Goal: Task Accomplishment & Management: Complete application form

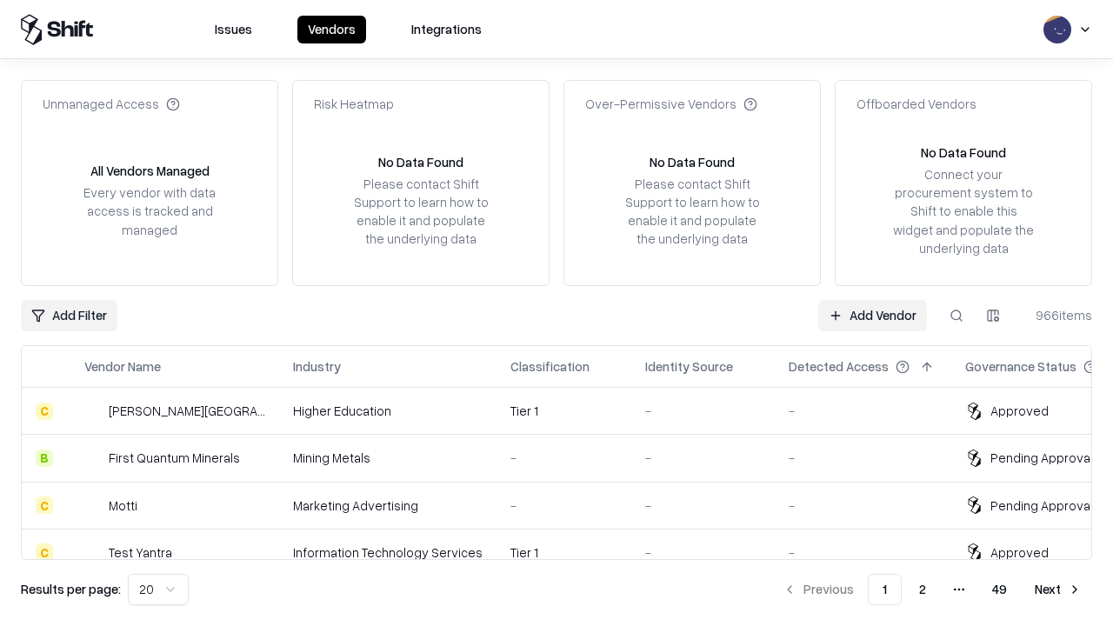
click at [872, 315] on link "Add Vendor" at bounding box center [872, 315] width 109 height 31
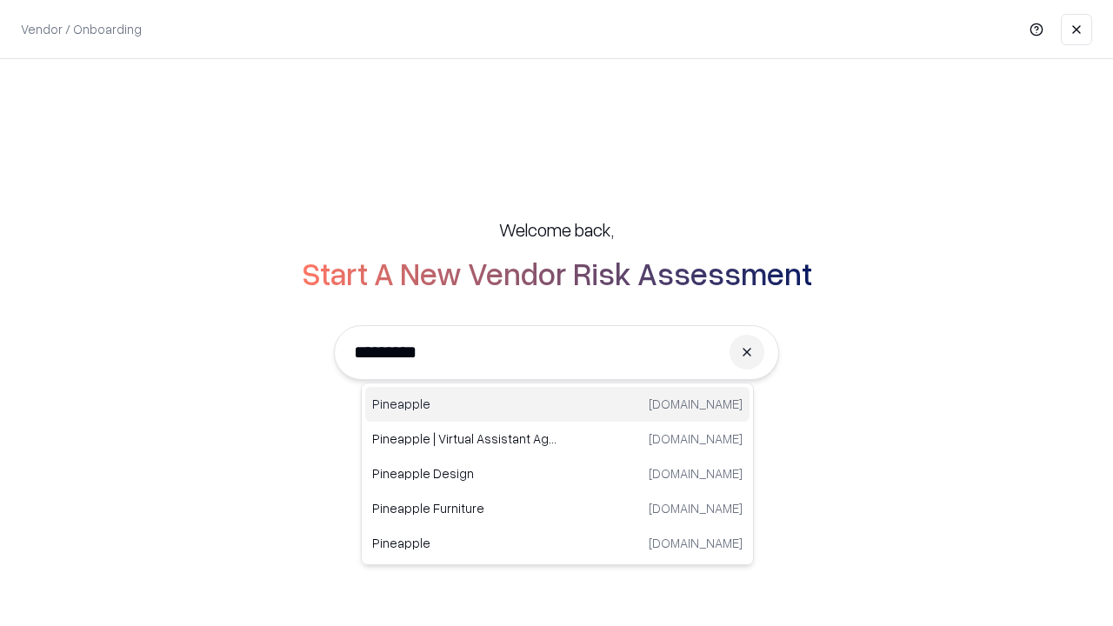
click at [557, 404] on div "Pineapple pineappleenergy.com" at bounding box center [557, 404] width 384 height 35
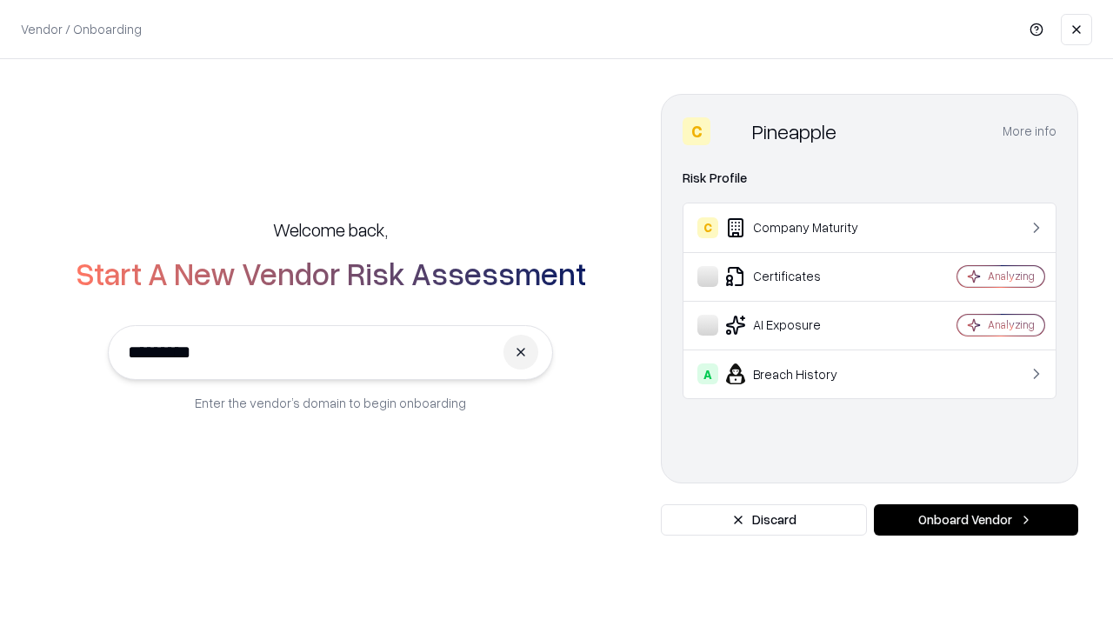
type input "*********"
click at [975, 520] on button "Onboard Vendor" at bounding box center [976, 519] width 204 height 31
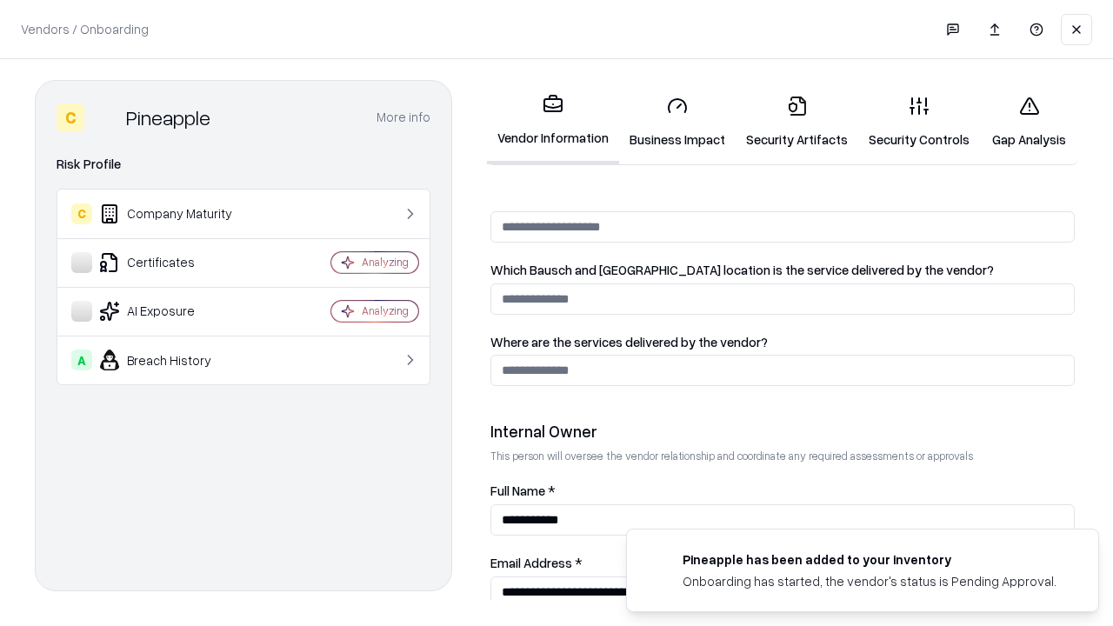
scroll to position [901, 0]
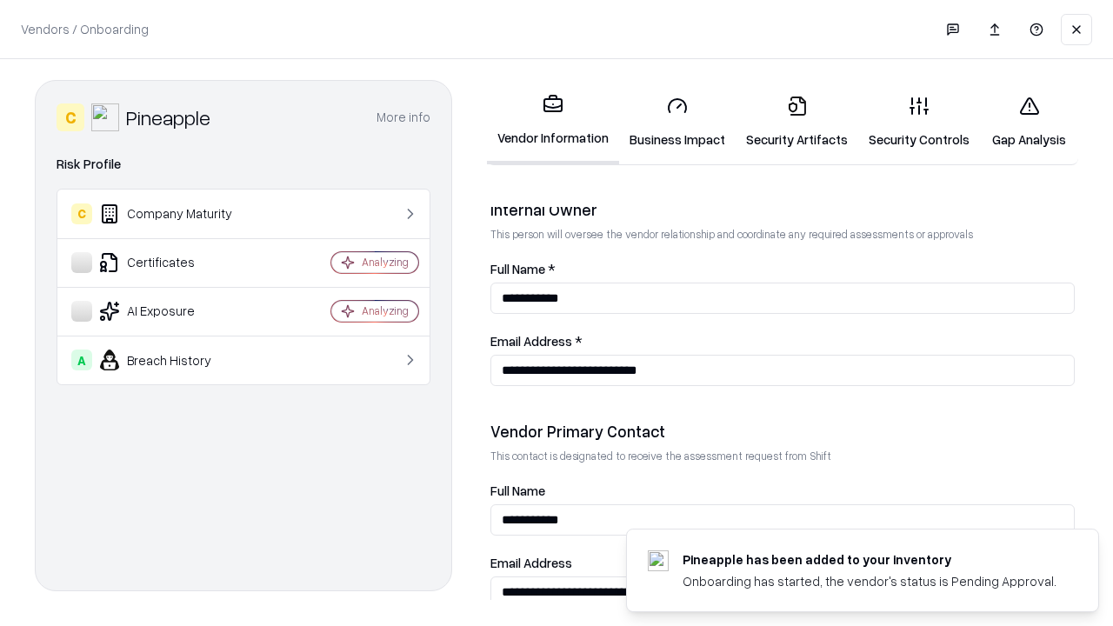
click at [677, 122] on link "Business Impact" at bounding box center [677, 122] width 116 height 81
click at [796, 122] on link "Security Artifacts" at bounding box center [797, 122] width 123 height 81
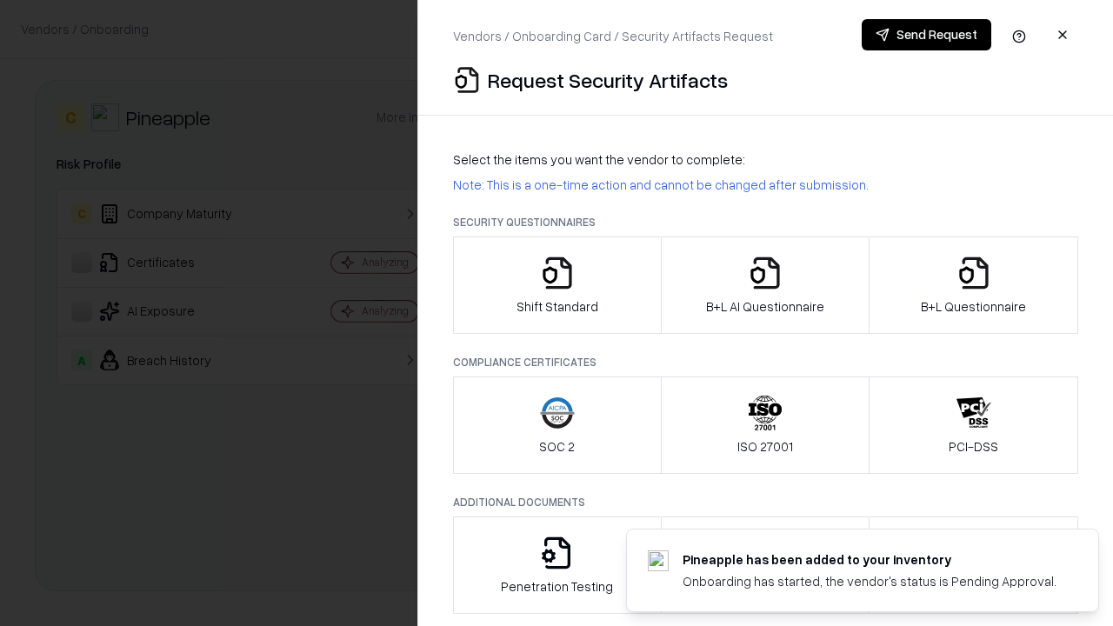
click at [556, 285] on icon "button" at bounding box center [557, 273] width 35 height 35
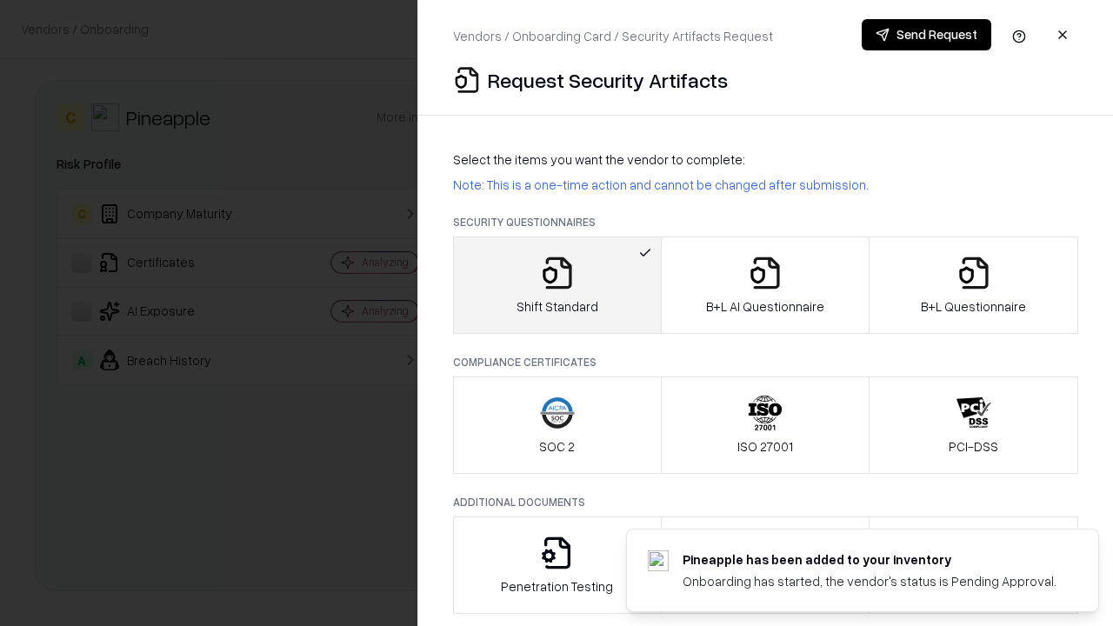
click at [926, 35] on button "Send Request" at bounding box center [927, 34] width 130 height 31
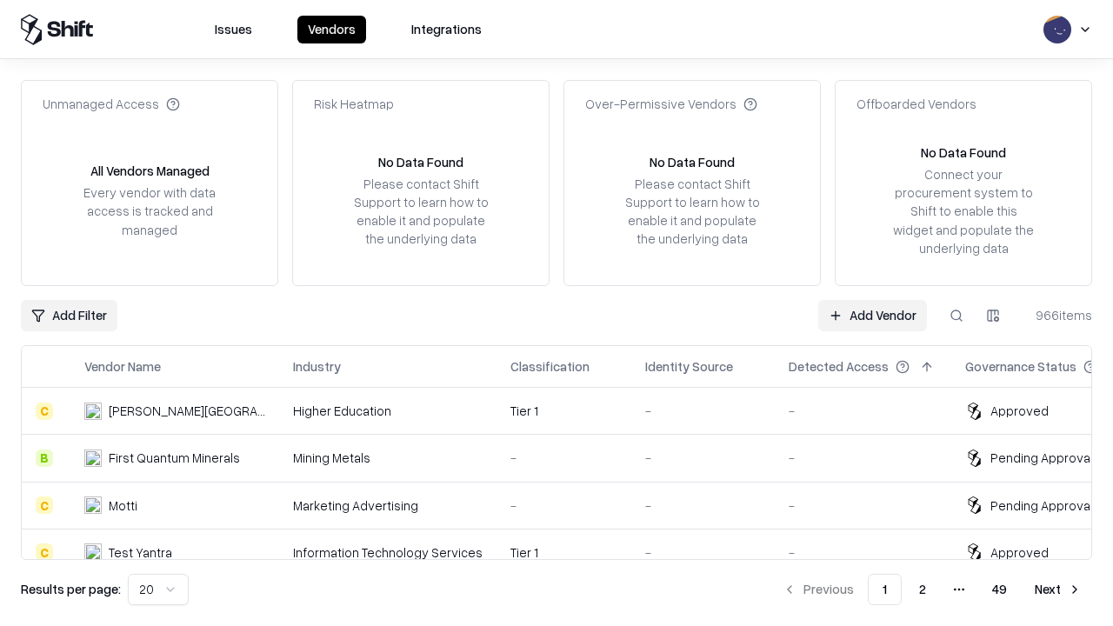
click at [956, 315] on button at bounding box center [956, 315] width 31 height 31
type input "*********"
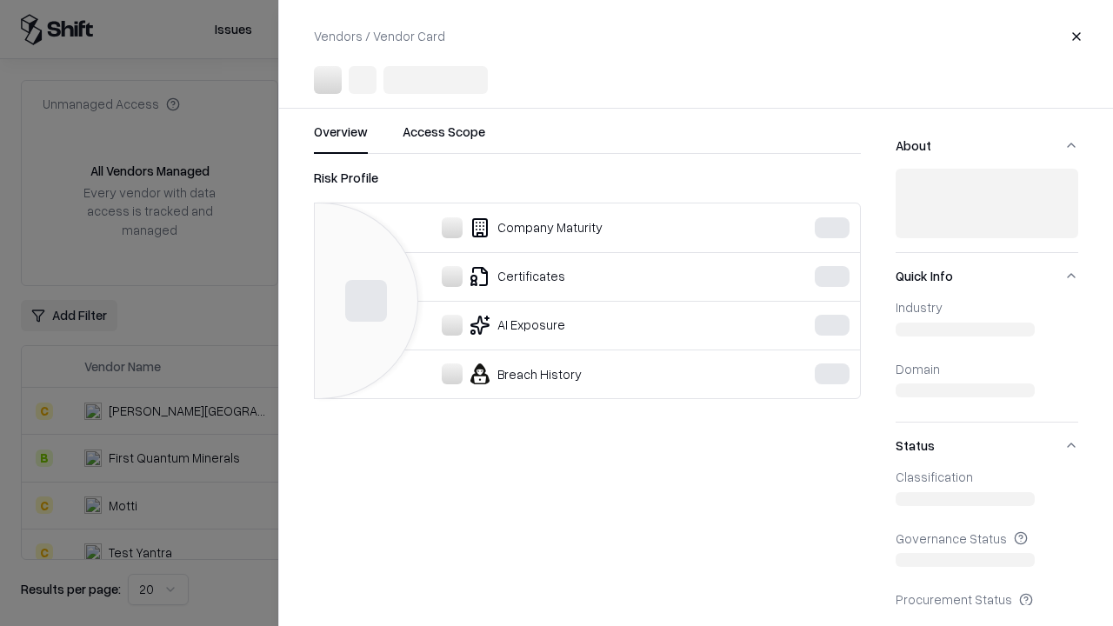
scroll to position [241, 0]
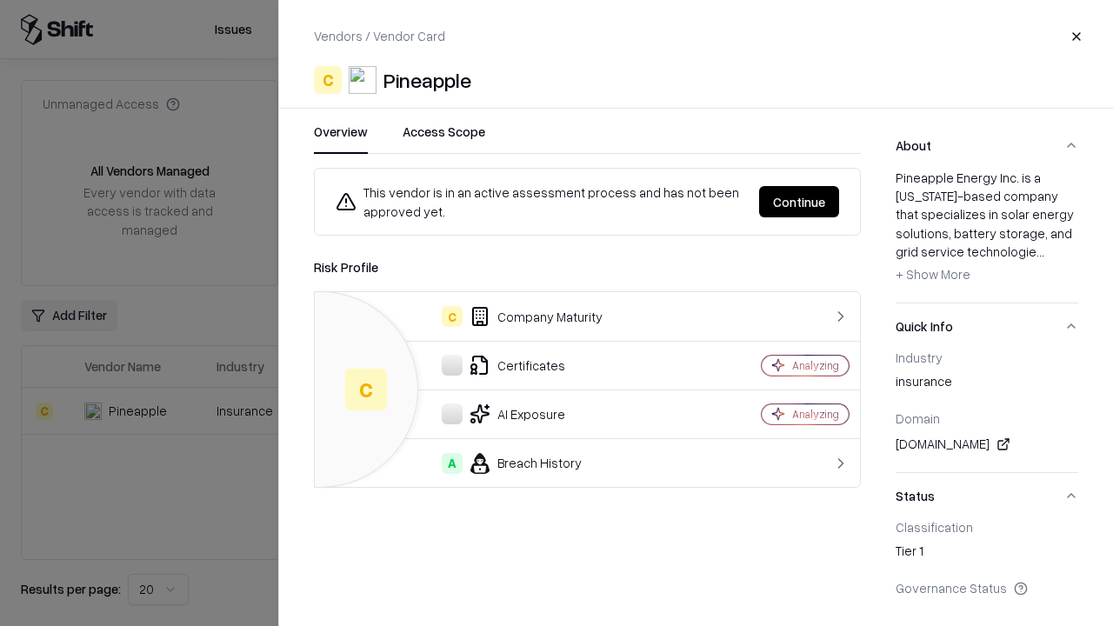
click at [799, 202] on button "Continue" at bounding box center [799, 201] width 80 height 31
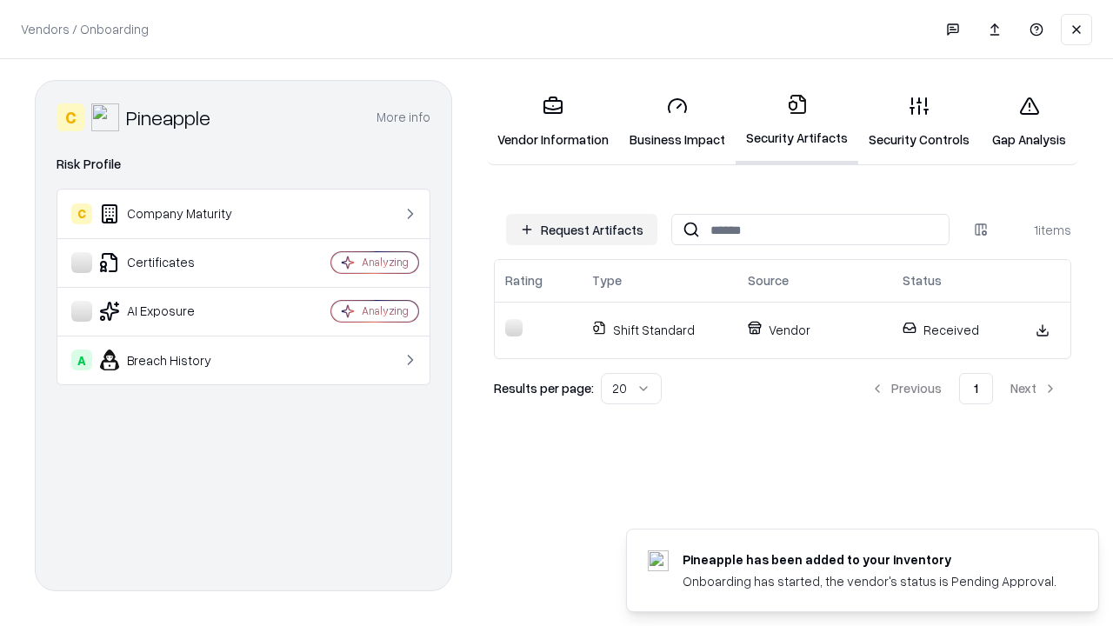
click at [919, 122] on link "Security Controls" at bounding box center [919, 122] width 122 height 81
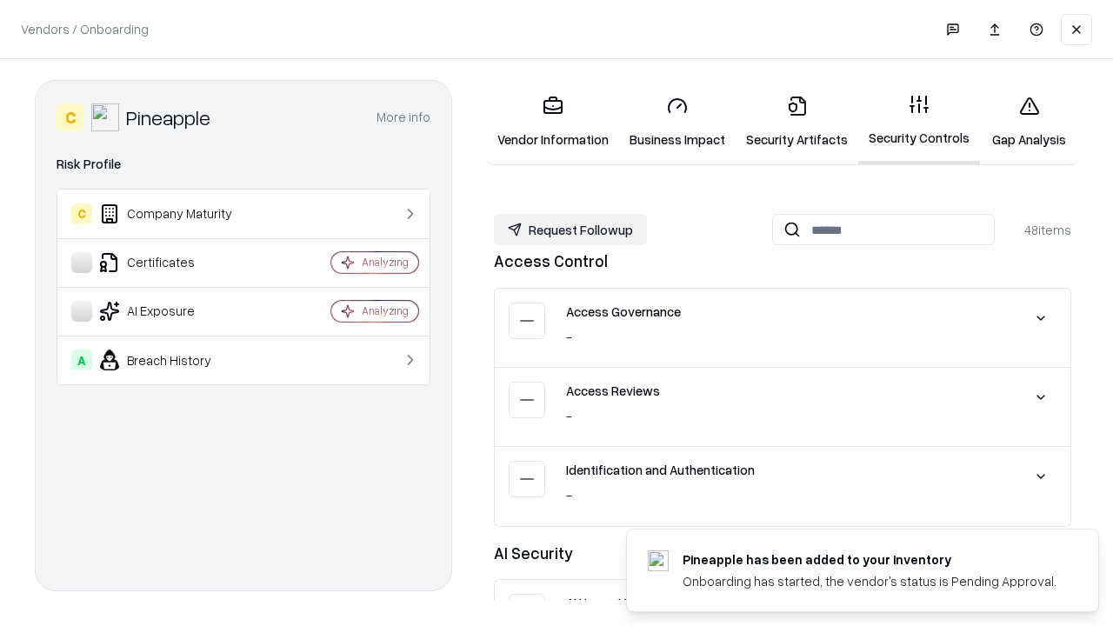
click at [570, 230] on button "Request Followup" at bounding box center [570, 229] width 153 height 31
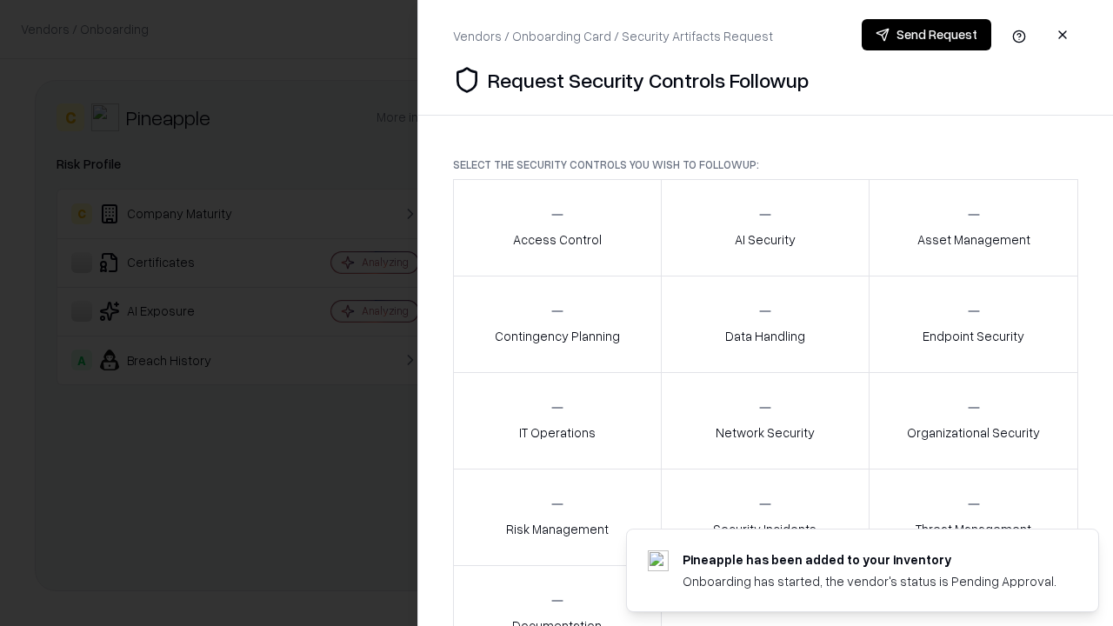
click at [556, 228] on div "Access Control" at bounding box center [557, 227] width 89 height 43
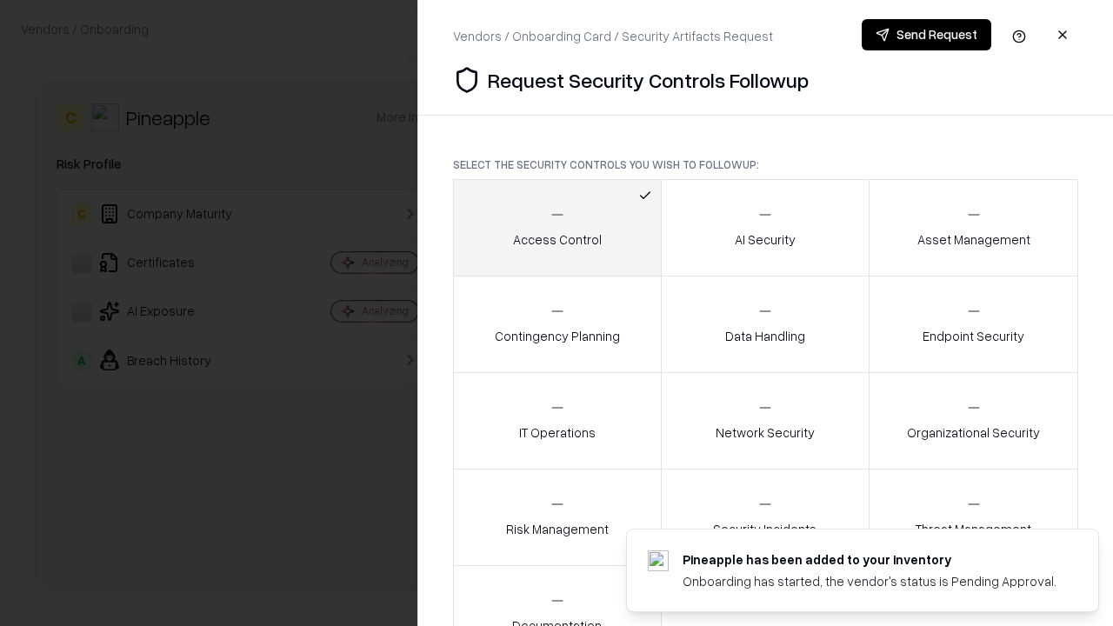
click at [926, 35] on button "Send Request" at bounding box center [927, 34] width 130 height 31
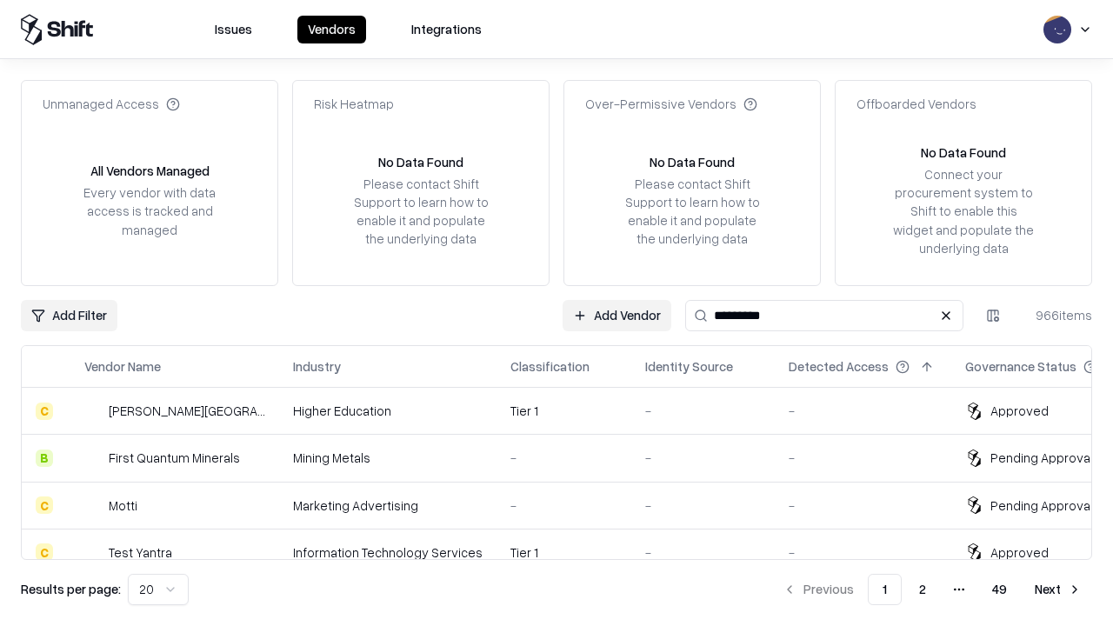
type input "*********"
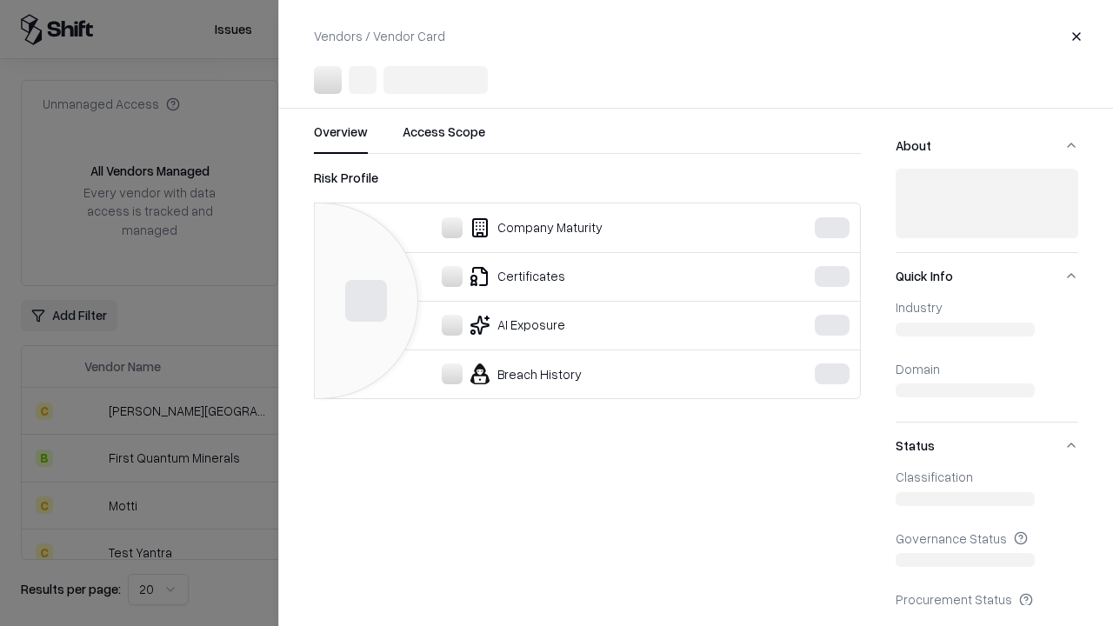
scroll to position [241, 0]
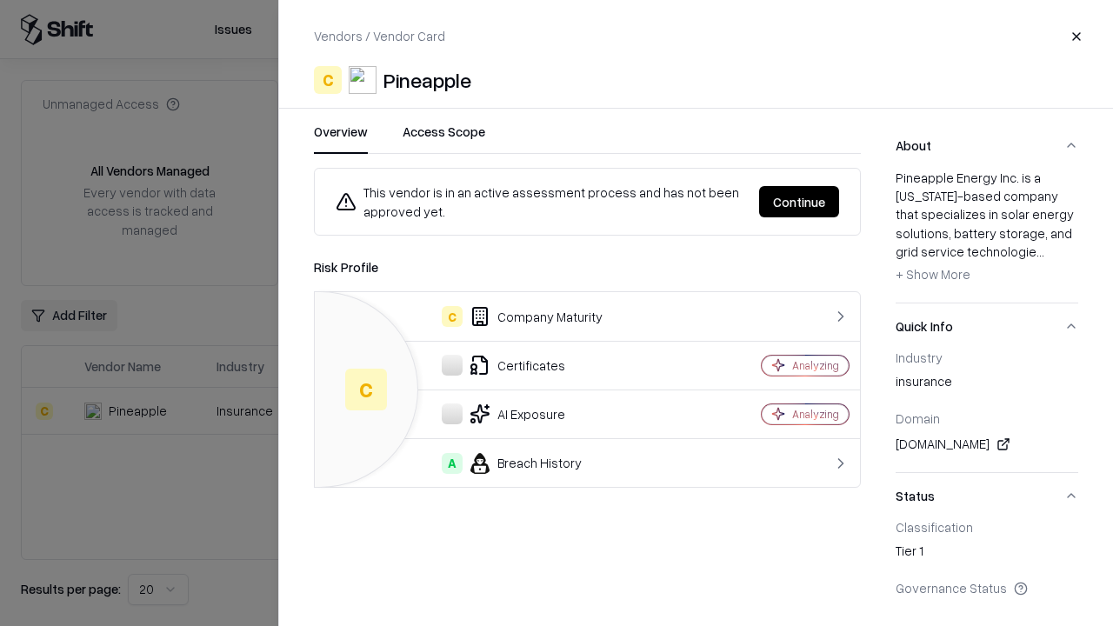
click at [799, 202] on button "Continue" at bounding box center [799, 201] width 80 height 31
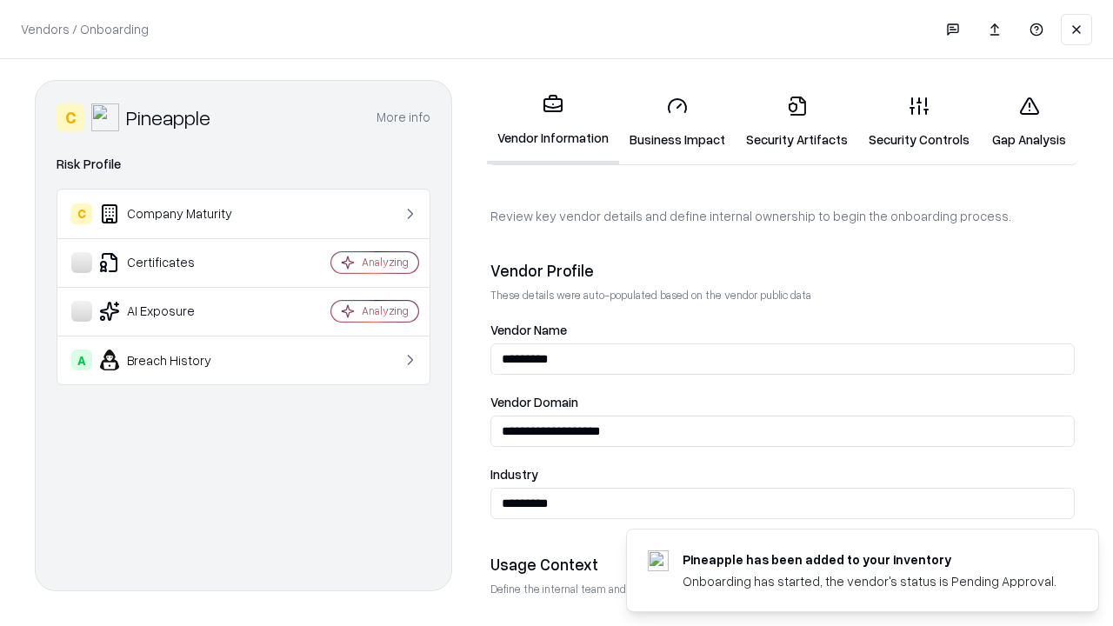
click at [1028, 122] on link "Gap Analysis" at bounding box center [1029, 122] width 98 height 81
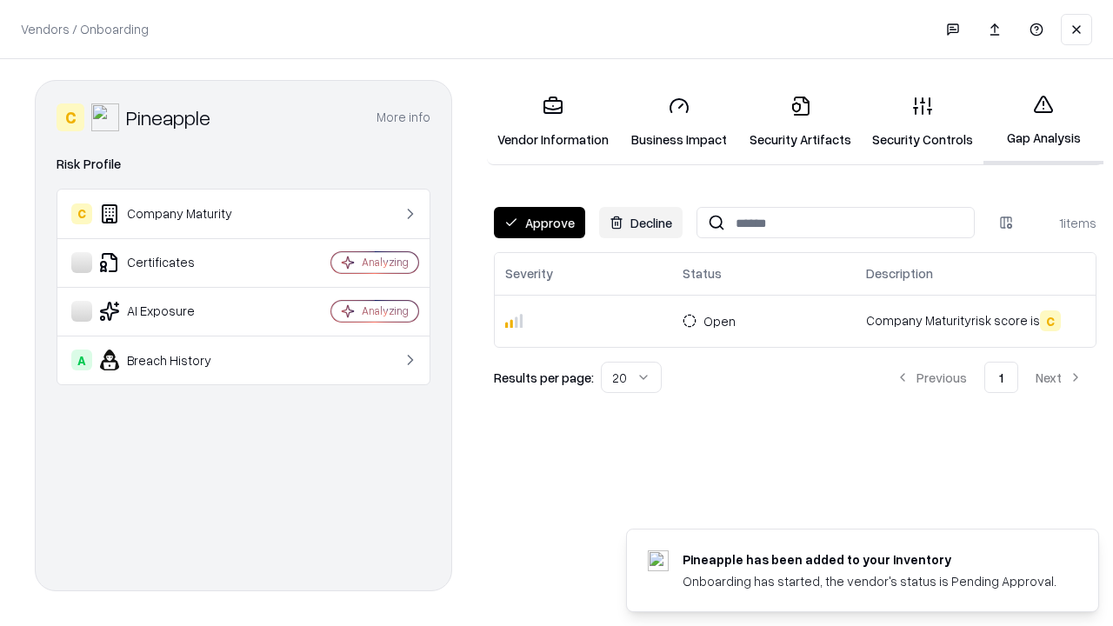
click at [539, 223] on button "Approve" at bounding box center [539, 222] width 91 height 31
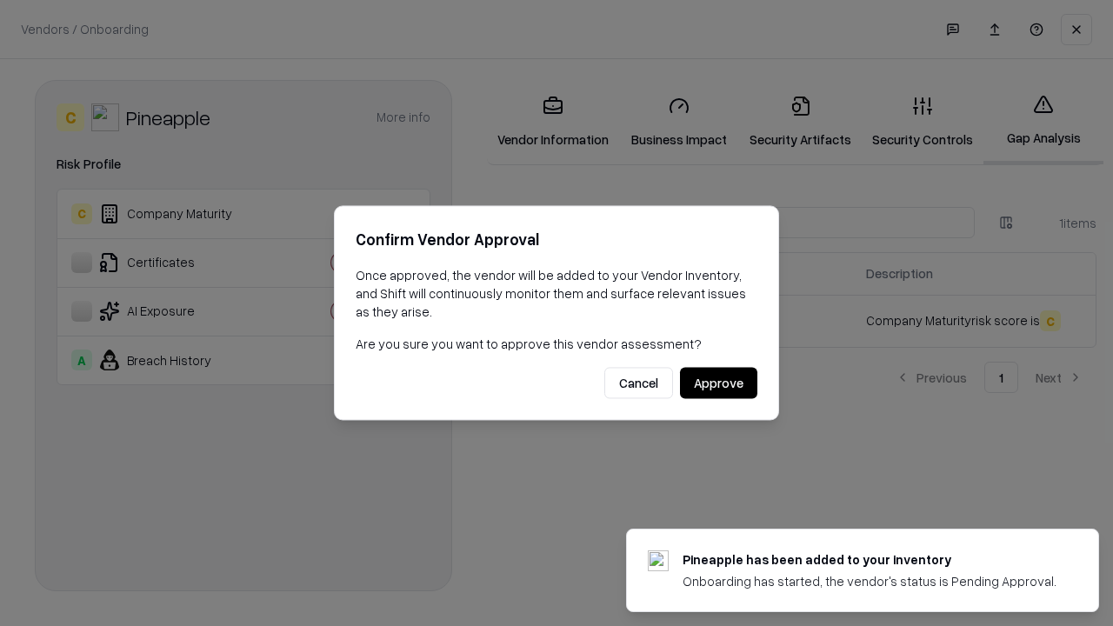
click at [718, 383] on button "Approve" at bounding box center [718, 383] width 77 height 31
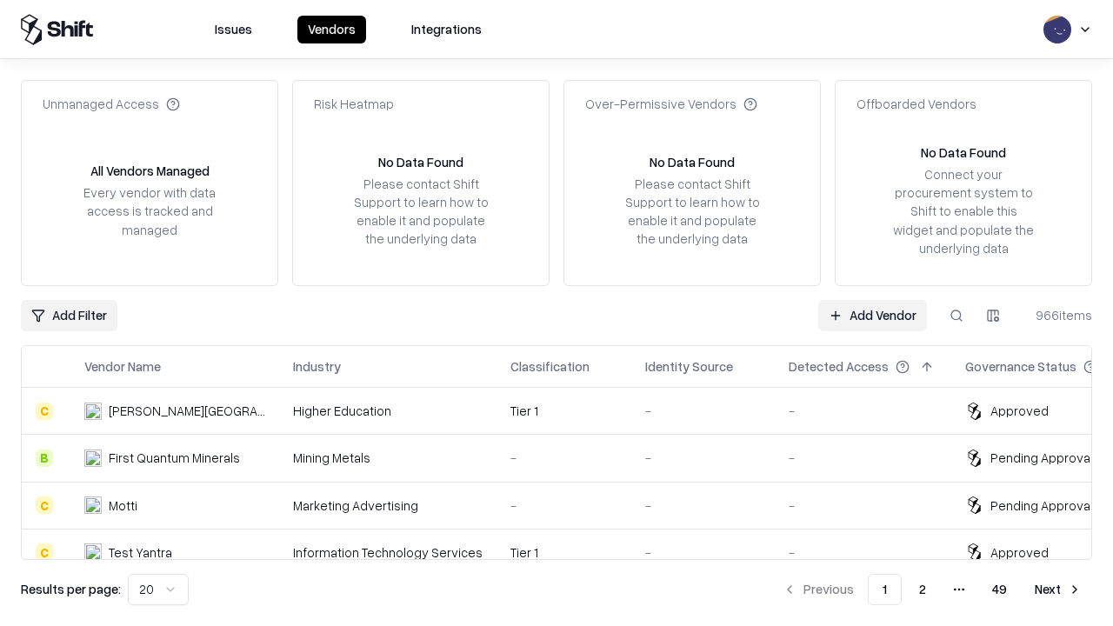
type input "*********"
click at [872, 315] on link "Add Vendor" at bounding box center [872, 315] width 109 height 31
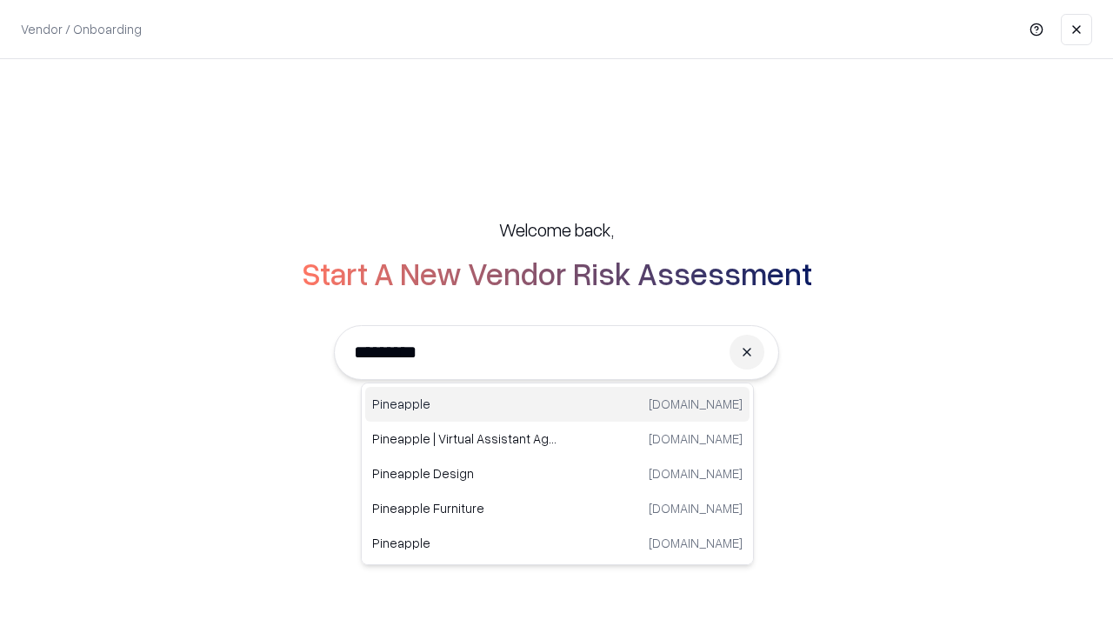
click at [557, 404] on div "Pineapple pineappleenergy.com" at bounding box center [557, 404] width 384 height 35
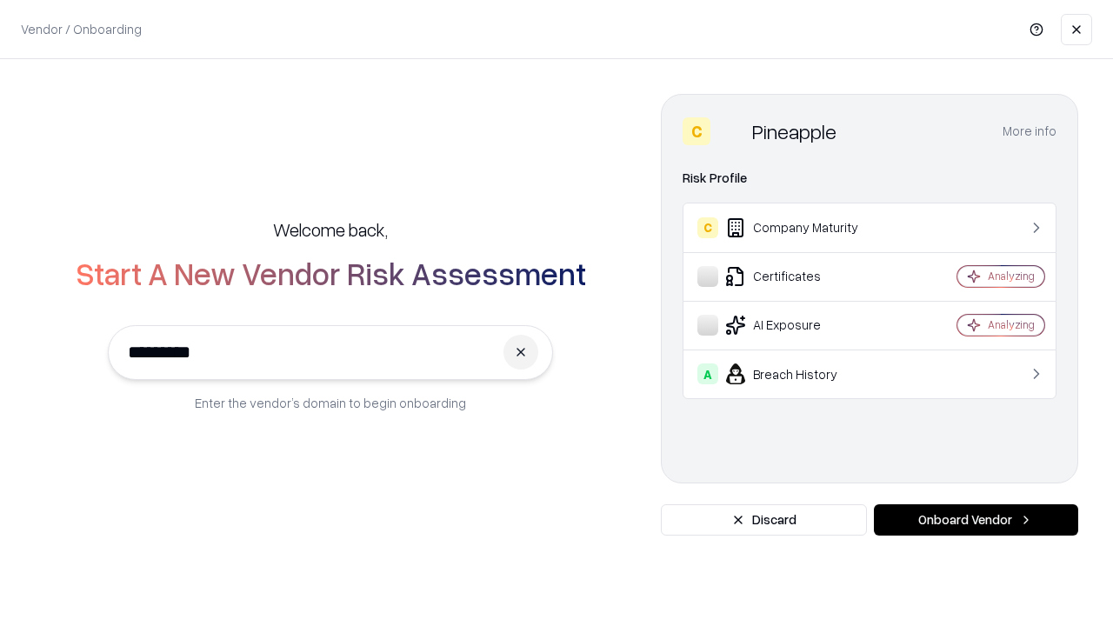
type input "*********"
click at [975, 520] on button "Onboard Vendor" at bounding box center [976, 519] width 204 height 31
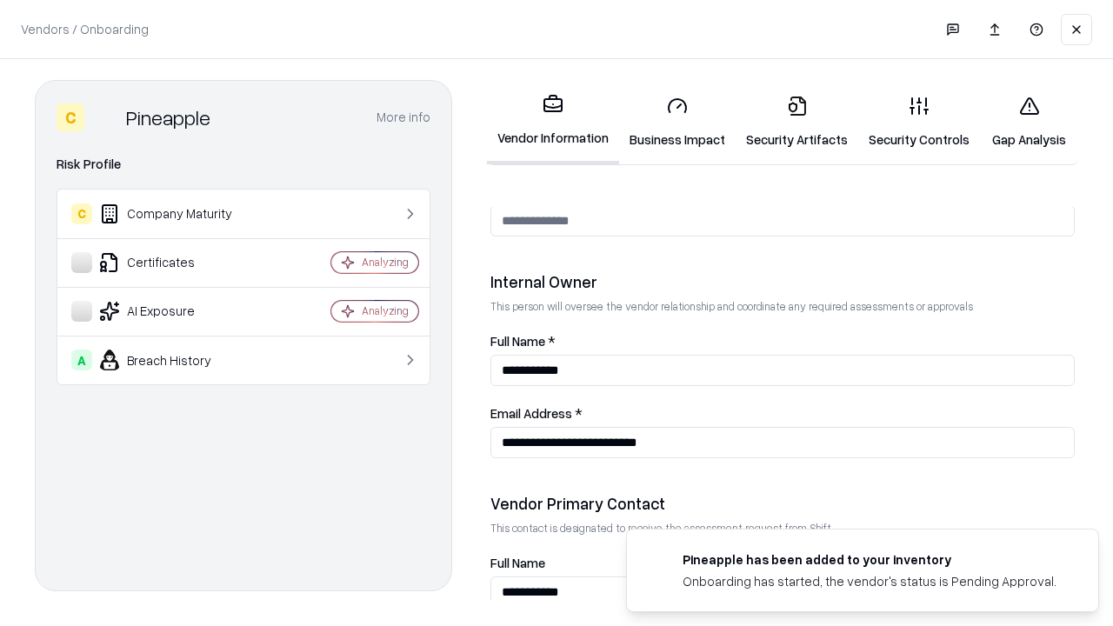
scroll to position [901, 0]
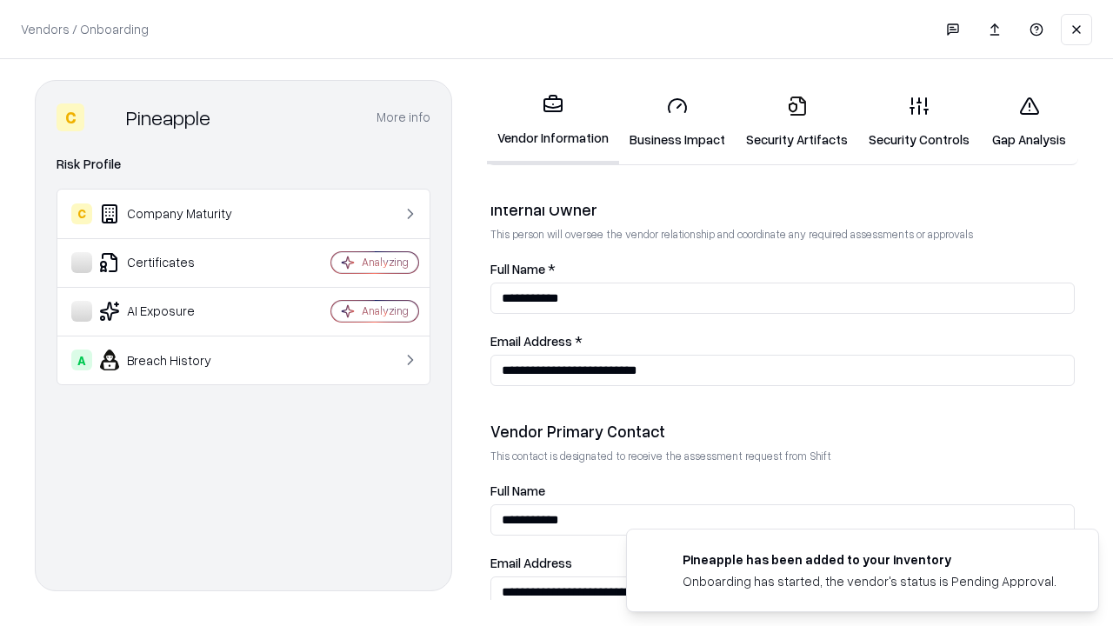
click at [1028, 122] on link "Gap Analysis" at bounding box center [1029, 122] width 98 height 81
